Goal: Task Accomplishment & Management: Manage account settings

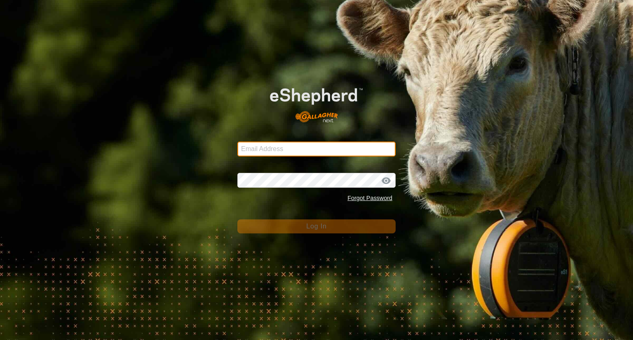
click at [291, 151] on input "Email Address" at bounding box center [316, 149] width 158 height 15
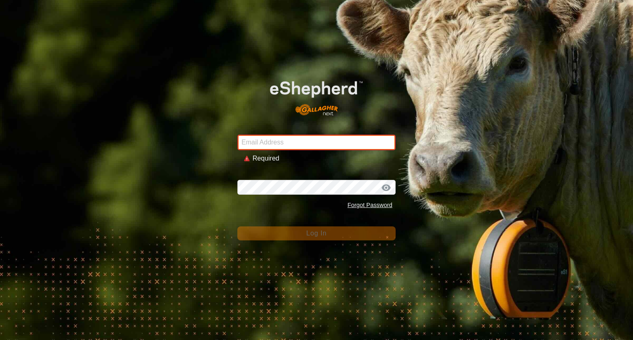
type input "[EMAIL_ADDRESS][DOMAIN_NAME]"
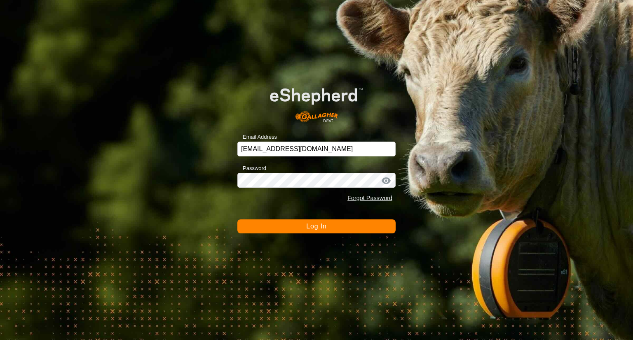
click at [344, 209] on form "Email Address [EMAIL_ADDRESS][DOMAIN_NAME] Password Forgot Password Log In" at bounding box center [316, 154] width 158 height 159
click at [349, 224] on button "Log In" at bounding box center [316, 227] width 158 height 14
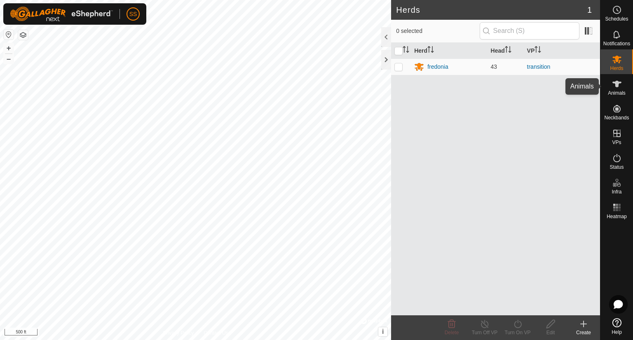
click at [617, 86] on icon at bounding box center [616, 84] width 9 height 7
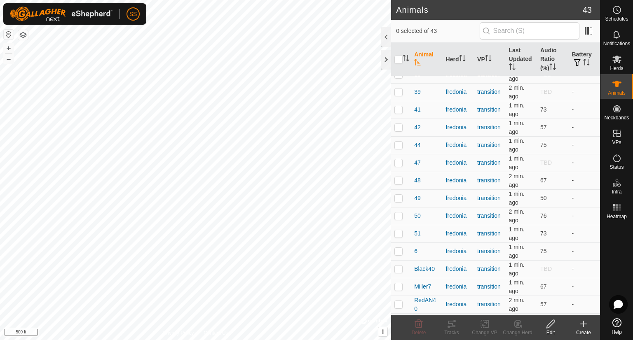
scroll to position [518, 0]
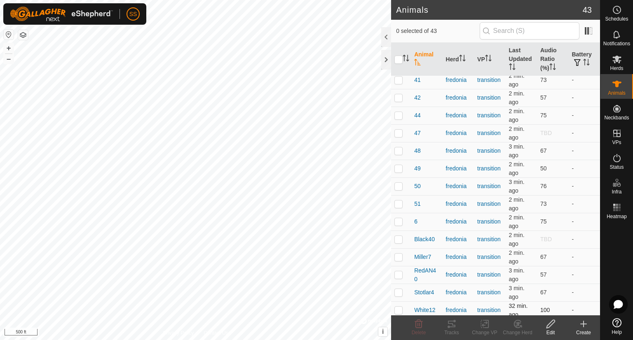
click at [541, 307] on span "100" at bounding box center [544, 310] width 9 height 7
click at [426, 306] on span "White12" at bounding box center [424, 310] width 21 height 9
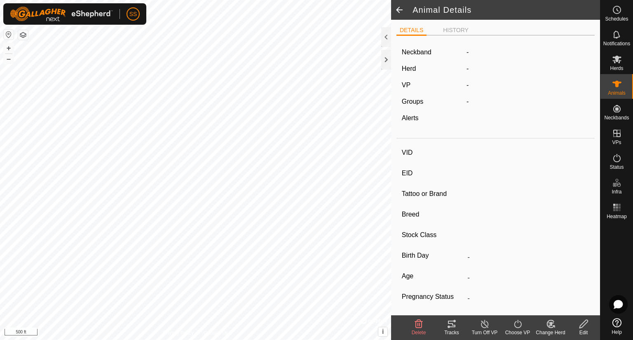
type input "White12"
type input "-"
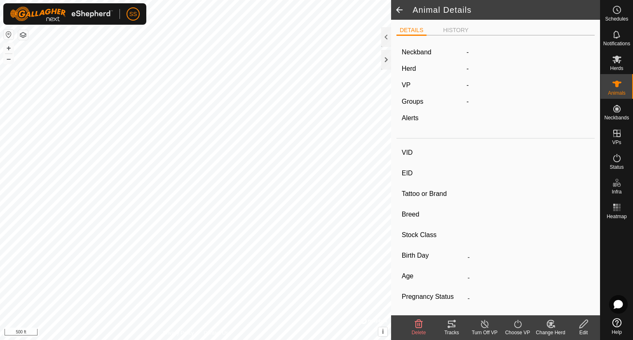
type input "0 kg"
type input "-"
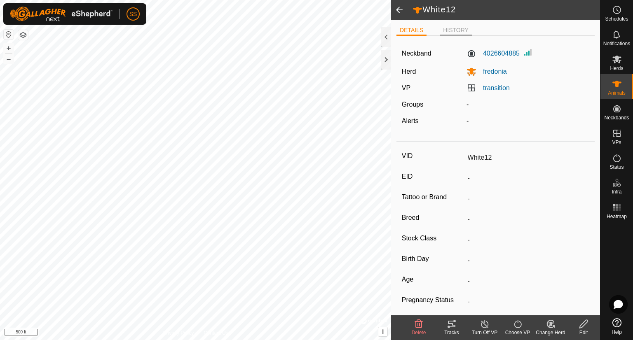
click at [451, 28] on li "HISTORY" at bounding box center [456, 31] width 32 height 10
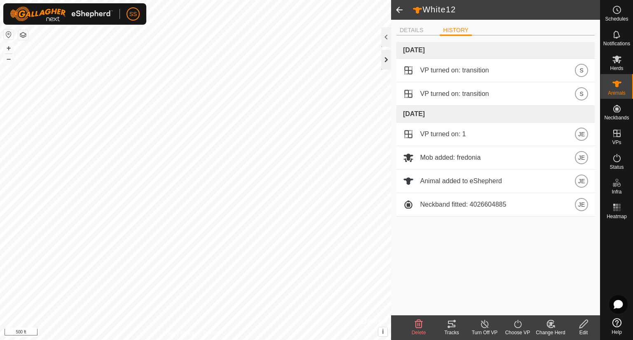
click at [384, 61] on div at bounding box center [386, 60] width 10 height 20
